Goal: Information Seeking & Learning: Learn about a topic

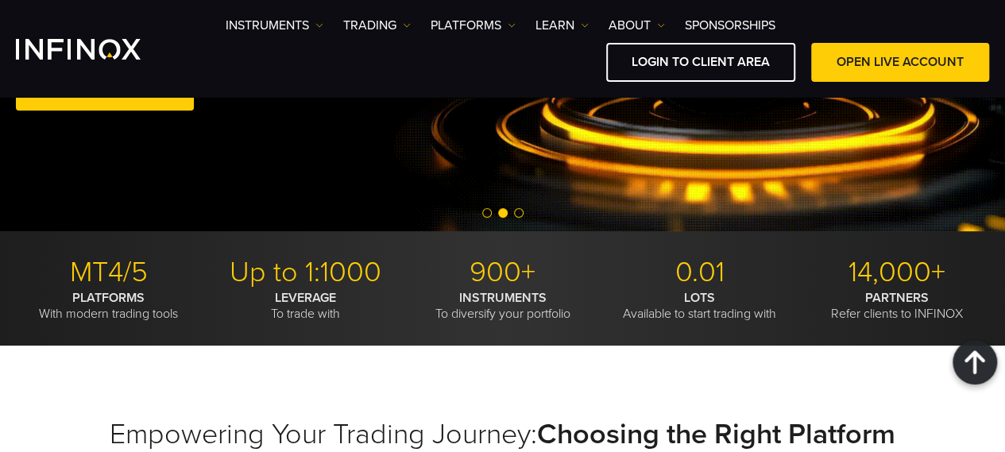
scroll to position [529, 0]
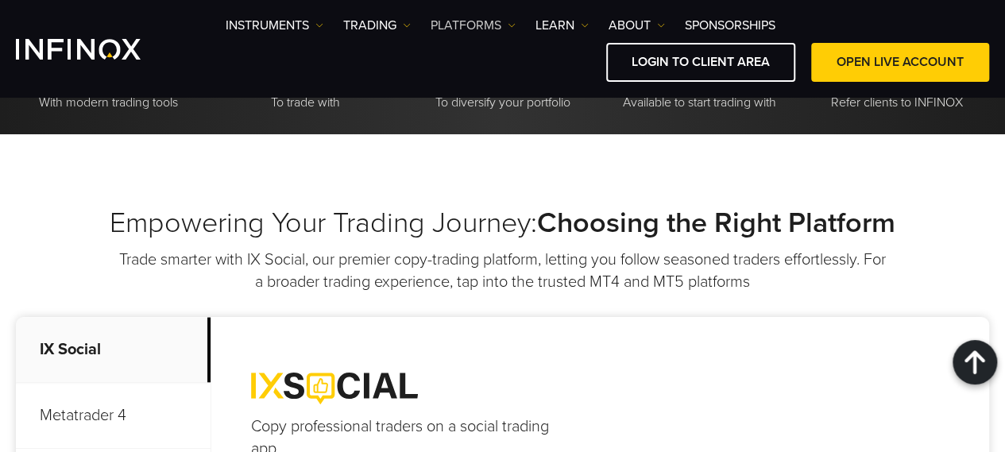
click at [482, 26] on link "PLATFORMS" at bounding box center [473, 25] width 85 height 19
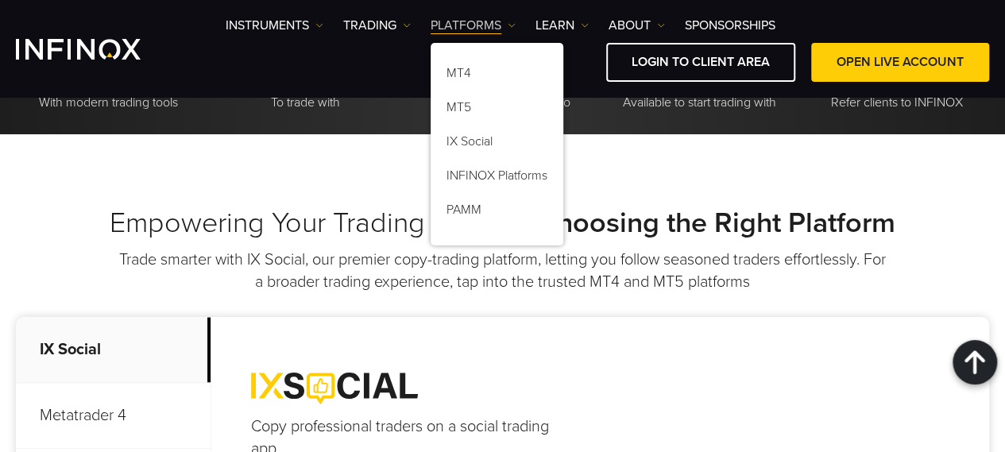
scroll to position [0, 0]
click at [172, 209] on h2 "Empowering Your Trading Journey: Choosing the Right Platform" at bounding box center [502, 223] width 973 height 35
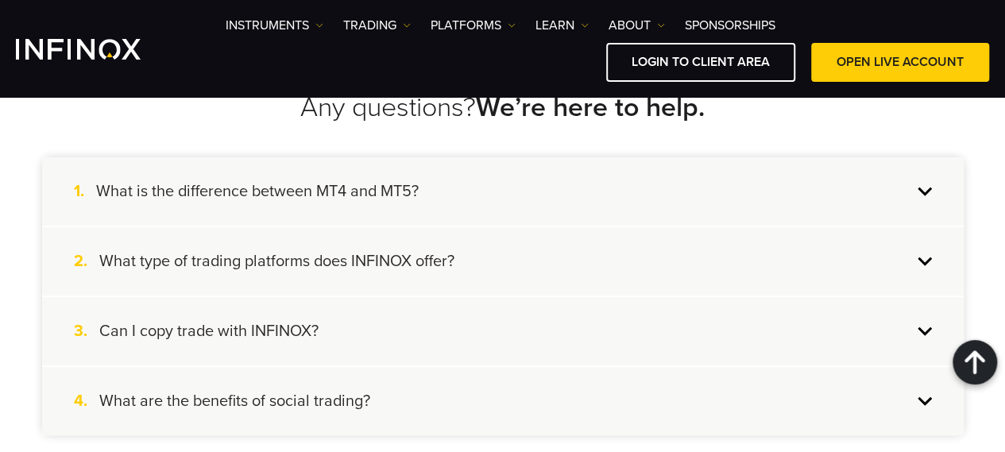
scroll to position [3390, 0]
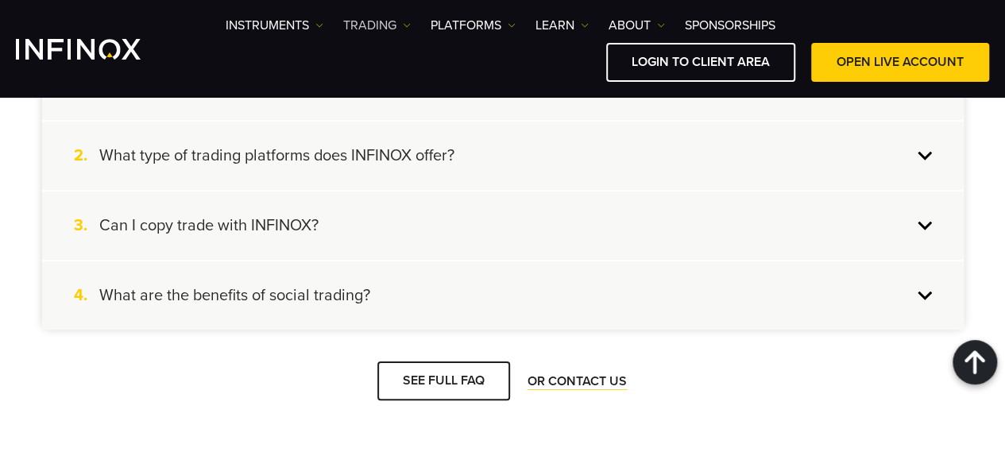
click at [382, 25] on link "TRADING" at bounding box center [377, 25] width 68 height 19
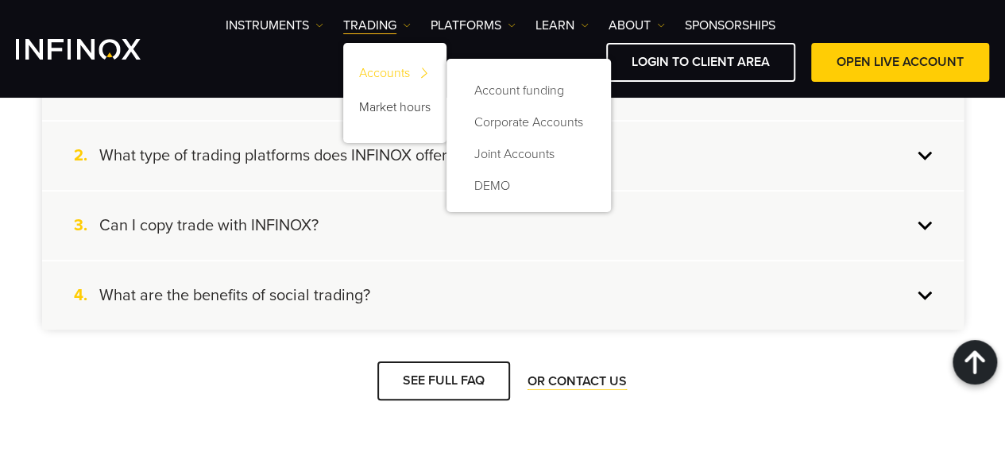
scroll to position [0, 0]
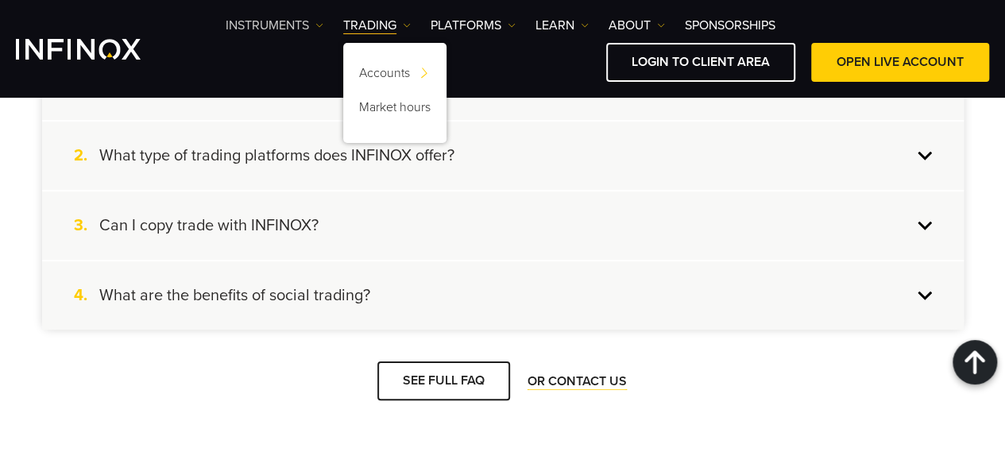
click at [307, 23] on link "Instruments" at bounding box center [275, 25] width 98 height 19
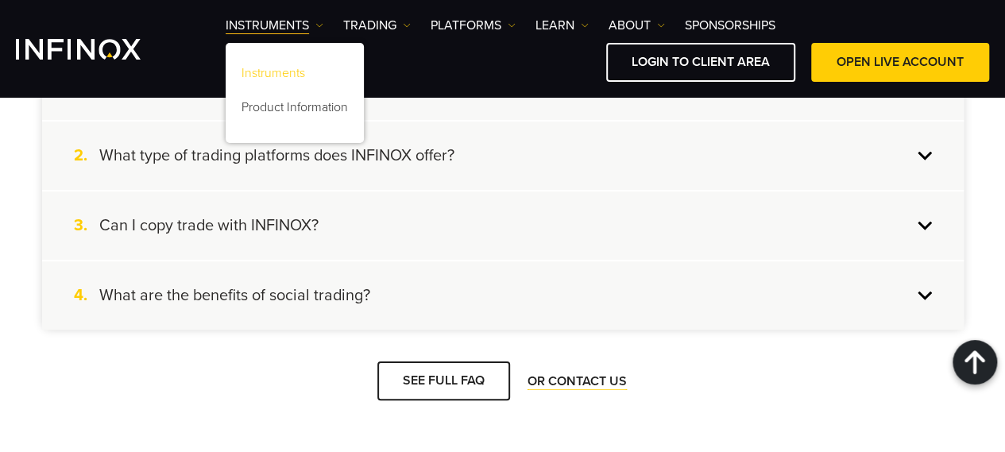
click at [277, 75] on link "Instruments" at bounding box center [295, 76] width 138 height 34
